Goal: Book appointment/travel/reservation

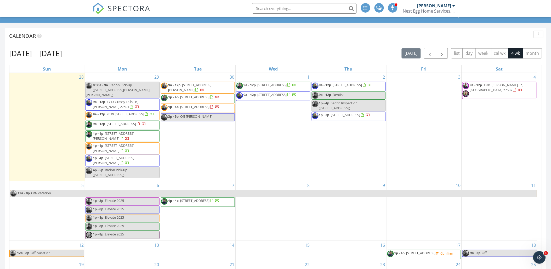
scroll to position [29, 0]
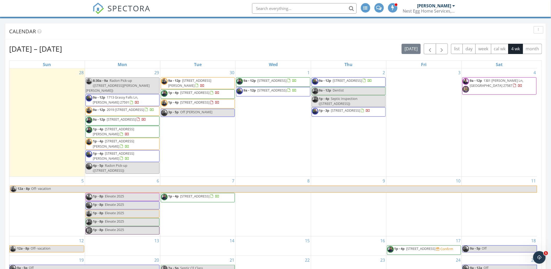
click at [205, 213] on div "7 1p - 4p [STREET_ADDRESS]" at bounding box center [197, 205] width 75 height 59
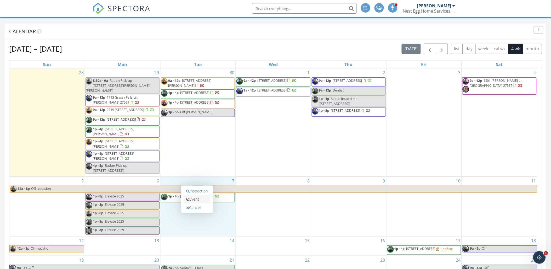
click at [198, 199] on link "Event" at bounding box center [197, 199] width 27 height 8
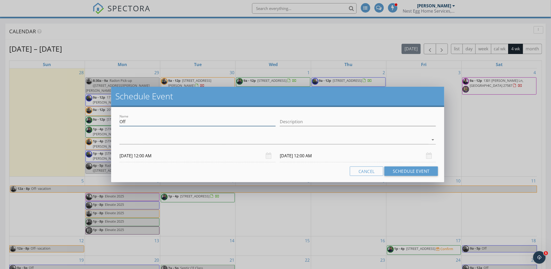
click at [179, 123] on input "Off" at bounding box center [198, 121] width 156 height 9
type input "Contractor/House Repairs"
click at [406, 170] on button "Schedule Event" at bounding box center [412, 170] width 54 height 9
click at [310, 121] on input "Description" at bounding box center [358, 121] width 156 height 9
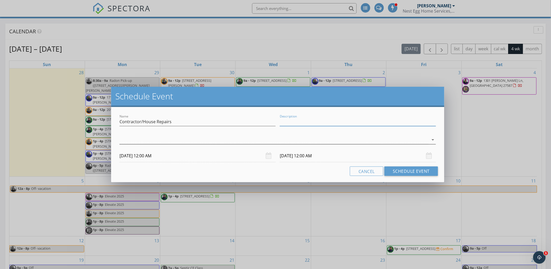
click at [246, 136] on div at bounding box center [274, 139] width 309 height 9
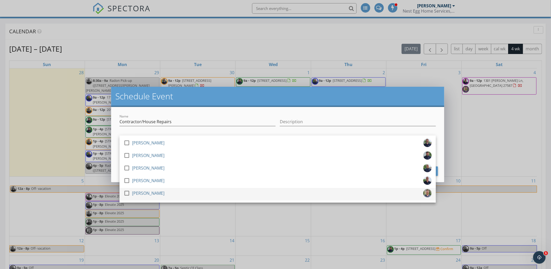
click at [145, 192] on div "[PERSON_NAME]" at bounding box center [148, 193] width 32 height 8
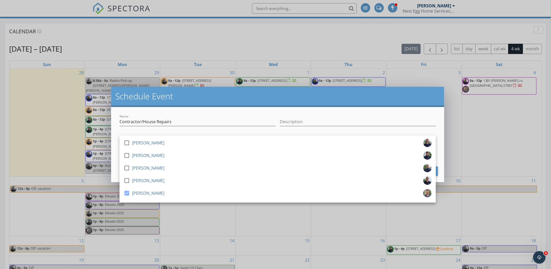
click at [440, 176] on div "Name Contractor/House Repairs Description check_box_outline_blank Michael Bowen…" at bounding box center [277, 144] width 333 height 75
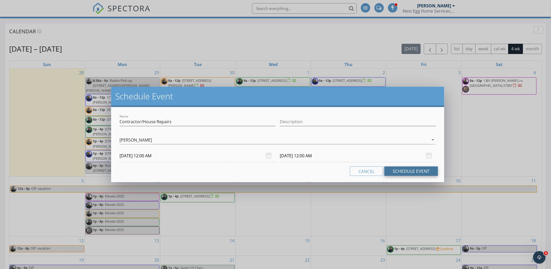
click at [423, 172] on button "Schedule Event" at bounding box center [412, 170] width 54 height 9
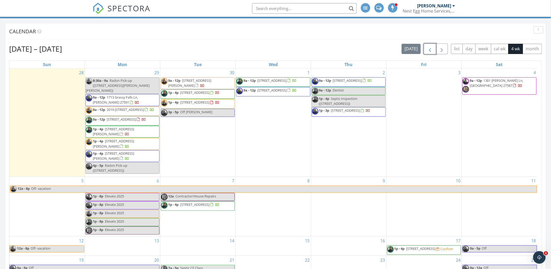
click at [428, 51] on span "button" at bounding box center [430, 49] width 6 height 6
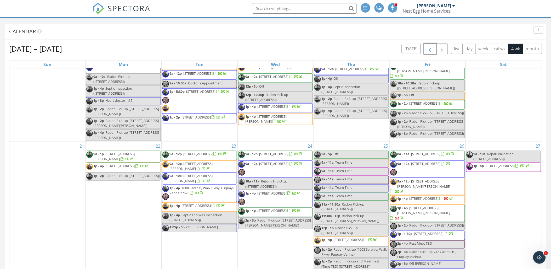
scroll to position [245, 0]
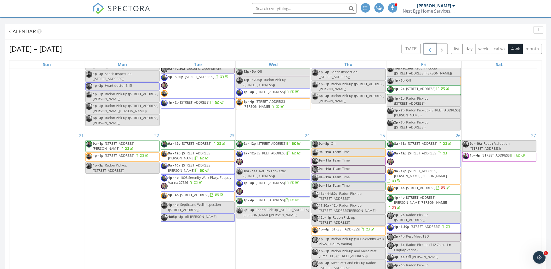
click at [439, 163] on span "9a - 12p 1200 Whitespire Wy, Zebulon 27597" at bounding box center [418, 158] width 60 height 16
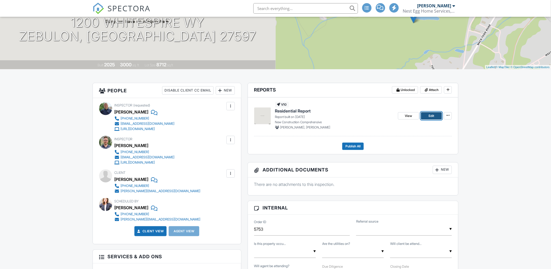
click at [428, 116] on link "Edit" at bounding box center [431, 115] width 21 height 7
